Goal: Navigation & Orientation: Find specific page/section

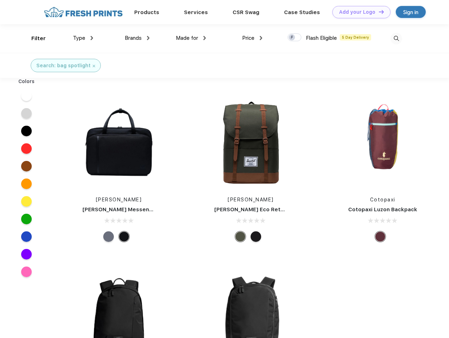
scroll to position [0, 0]
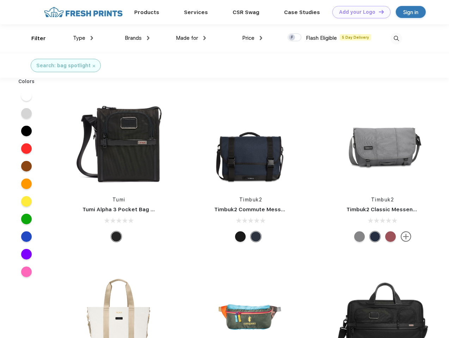
click at [359, 12] on link "Add your Logo Design Tool" at bounding box center [361, 12] width 58 height 12
click at [0, 0] on div "Design Tool" at bounding box center [0, 0] width 0 height 0
click at [378, 12] on link "Add your Logo Design Tool" at bounding box center [361, 12] width 58 height 12
click at [34, 38] on div "Filter" at bounding box center [38, 39] width 14 height 8
click at [83, 38] on span "Type" at bounding box center [79, 38] width 12 height 6
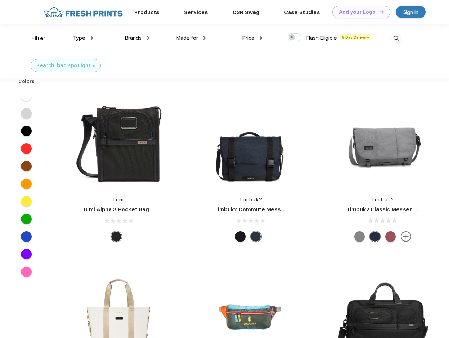
click at [137, 38] on span "Brands" at bounding box center [133, 38] width 17 height 6
click at [191, 38] on span "Made for" at bounding box center [187, 38] width 22 height 6
click at [252, 38] on span "Price" at bounding box center [248, 38] width 12 height 6
click at [295, 38] on div at bounding box center [295, 37] width 14 height 8
click at [292, 38] on input "checkbox" at bounding box center [290, 35] width 5 height 5
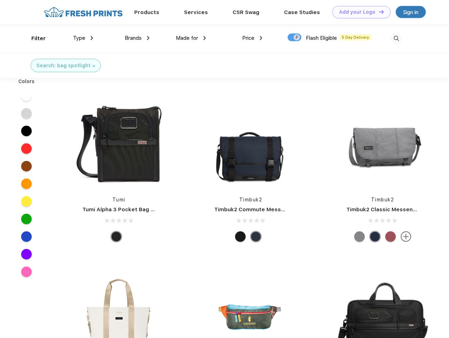
click at [396, 38] on img at bounding box center [396, 39] width 12 height 12
